Goal: Task Accomplishment & Management: Manage account settings

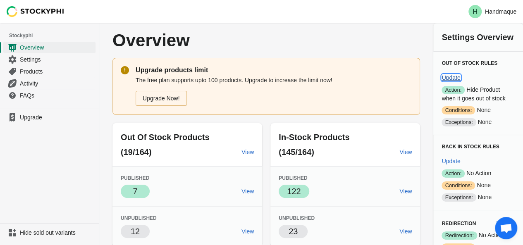
click at [460, 74] on span "Update" at bounding box center [450, 77] width 19 height 7
select select "hours"
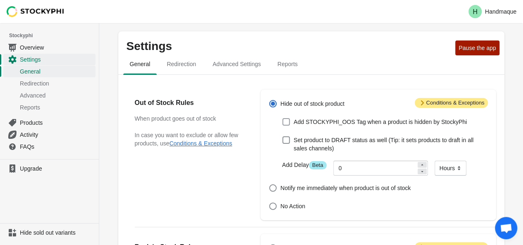
click at [338, 122] on span "Add STOCKYPHI_OOS Tag when a product is hidden by StockyPhi" at bounding box center [380, 122] width 173 height 8
click at [283, 119] on input "Add STOCKYPHI_OOS Tag when a product is hidden by StockyPhi" at bounding box center [282, 118] width 0 height 0
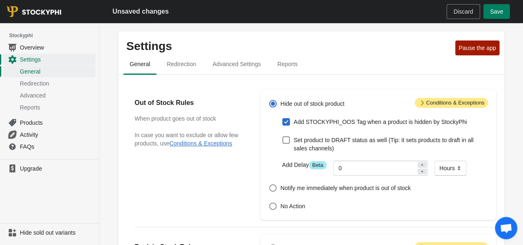
click at [286, 123] on span at bounding box center [285, 121] width 7 height 7
click at [283, 119] on input "Add STOCKYPHI_OOS Tag when a product is hidden by StockyPhi" at bounding box center [282, 118] width 0 height 0
checkbox input "false"
click at [273, 208] on span at bounding box center [272, 206] width 7 height 7
click at [270, 203] on input "No Action" at bounding box center [269, 203] width 0 height 0
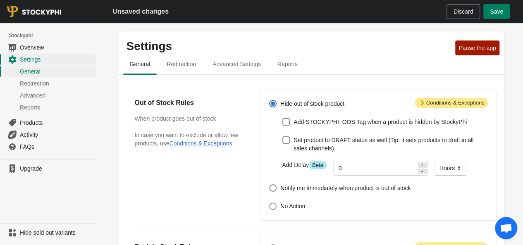
radio input "true"
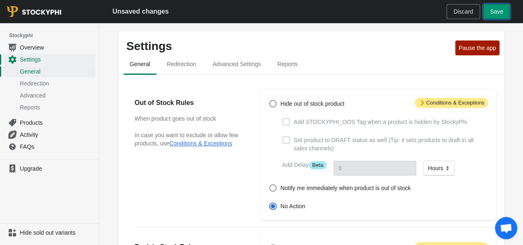
click at [496, 16] on button "Save" at bounding box center [496, 11] width 26 height 15
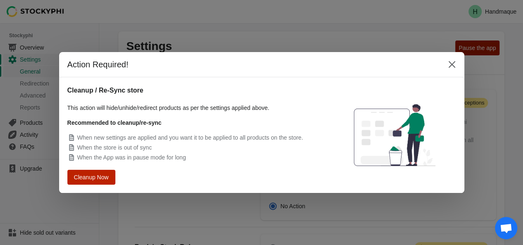
click at [105, 176] on span "Cleanup Now" at bounding box center [91, 177] width 31 height 6
